Goal: Consume media (video, audio)

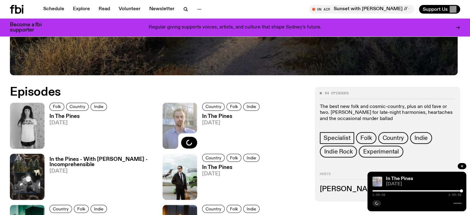
drag, startPoint x: 471, startPoint y: 33, endPoint x: 359, endPoint y: 130, distance: 148.1
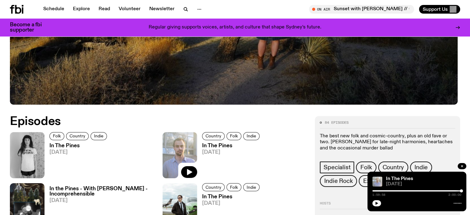
scroll to position [240, 0]
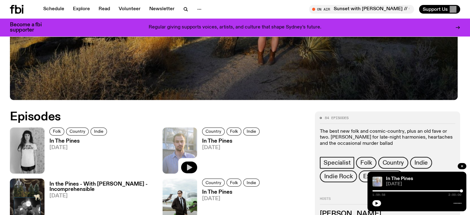
click at [185, 164] on icon "button" at bounding box center [188, 166] width 7 height 7
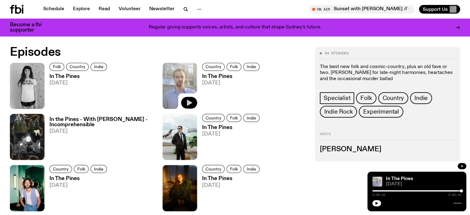
scroll to position [0, 0]
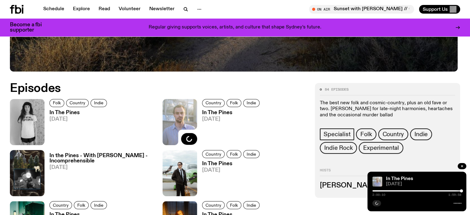
drag, startPoint x: 473, startPoint y: 43, endPoint x: 461, endPoint y: 121, distance: 79.3
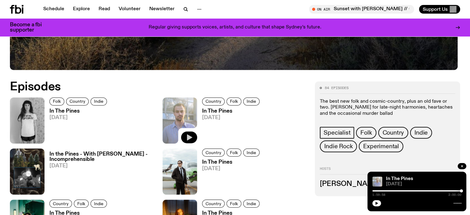
click at [185, 137] on icon "button" at bounding box center [188, 136] width 7 height 7
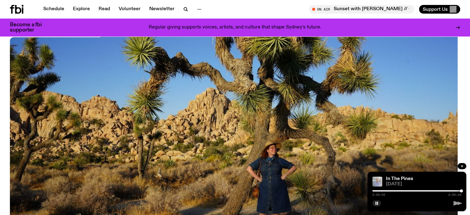
scroll to position [0, 0]
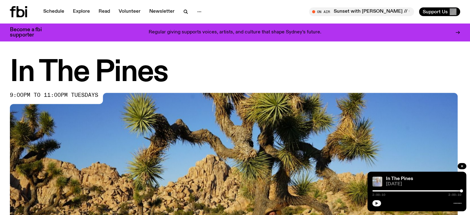
click at [375, 202] on icon "button" at bounding box center [376, 202] width 3 height 3
